Goal: Communication & Community: Answer question/provide support

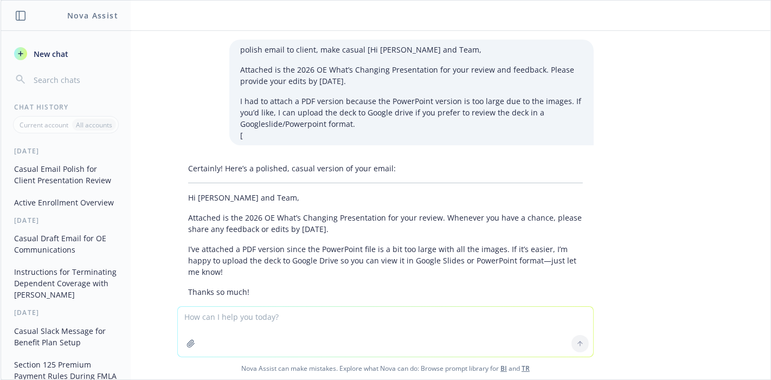
scroll to position [3180, 0]
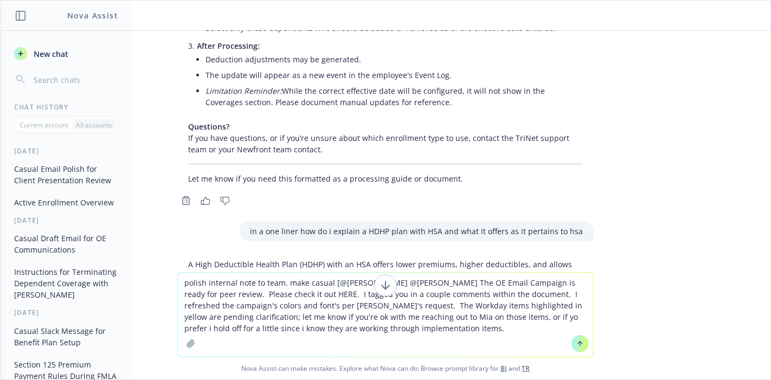
type textarea "polish internal note to team. make casual [@[PERSON_NAME] @[PERSON_NAME] The OE…"
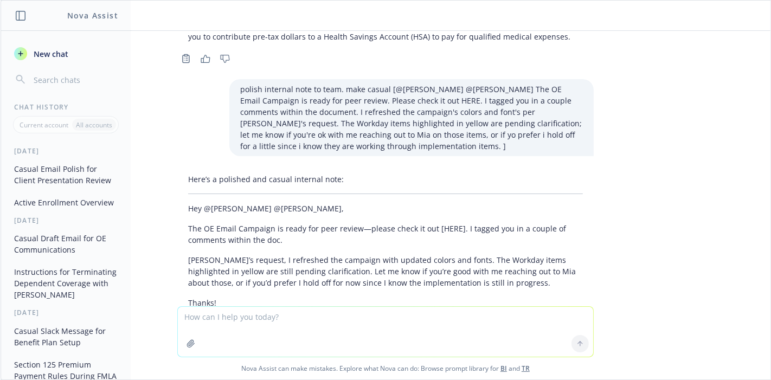
scroll to position [3445, 0]
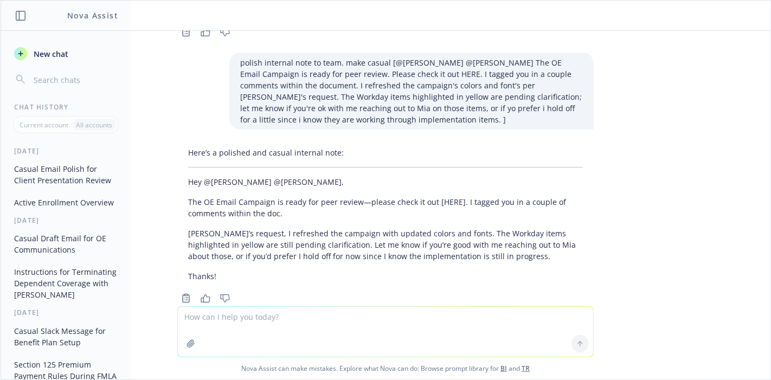
click at [328, 307] on textarea at bounding box center [385, 332] width 415 height 50
type textarea "make even more casual as it's my internal team"
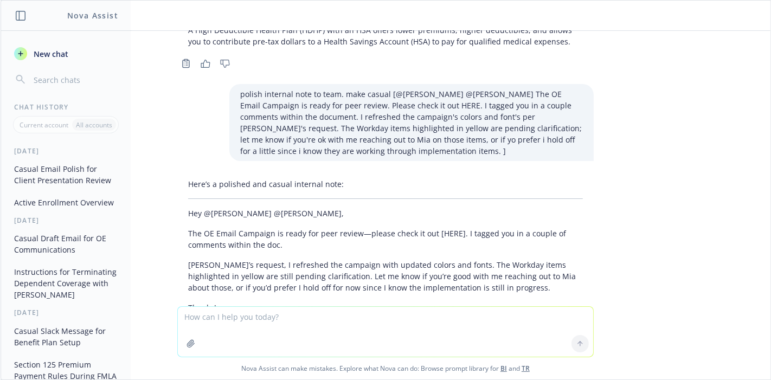
scroll to position [3654, 0]
